Goal: Register for event/course

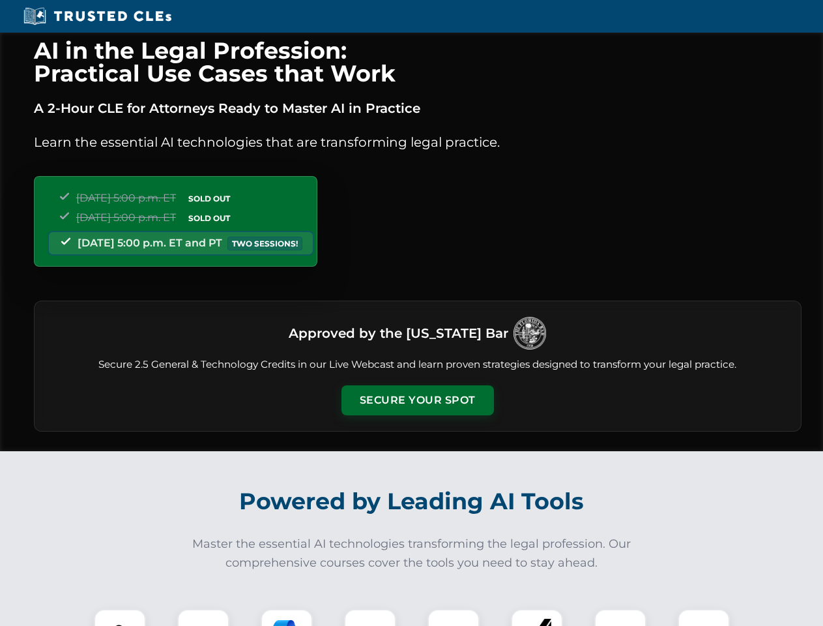
click at [417, 400] on button "Secure Your Spot" at bounding box center [417, 400] width 152 height 30
click at [120, 617] on img at bounding box center [120, 635] width 38 height 38
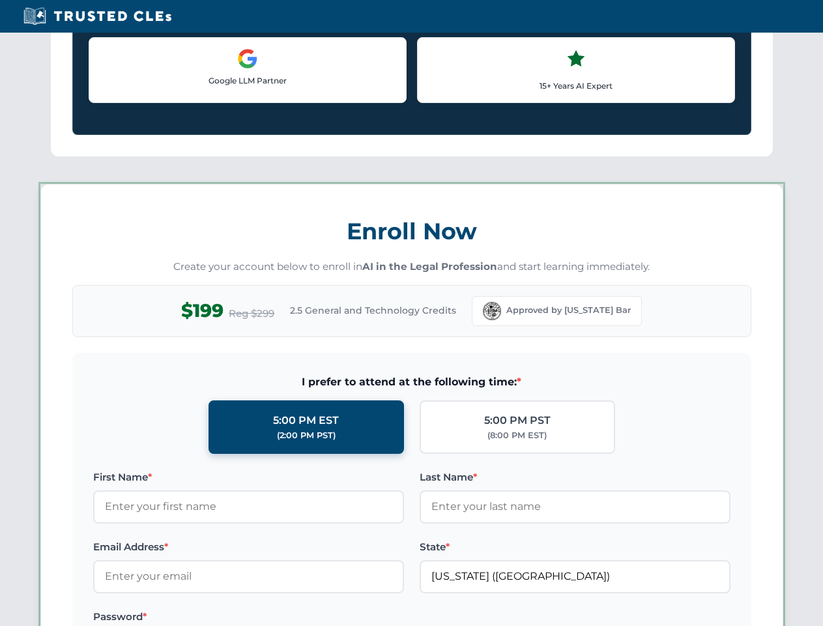
click at [287, 617] on label "Password *" at bounding box center [248, 617] width 311 height 16
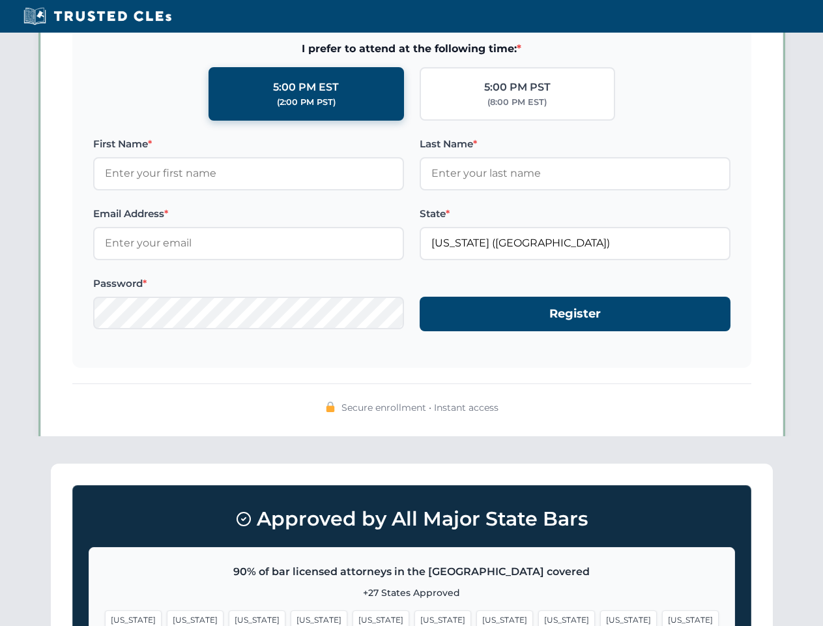
click at [600, 617] on span "[US_STATE]" at bounding box center [628, 619] width 57 height 19
